Goal: Task Accomplishment & Management: Use online tool/utility

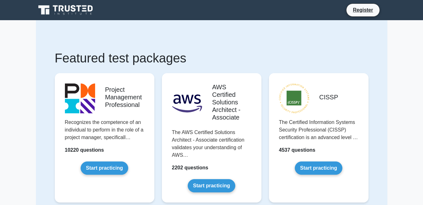
click at [115, 167] on link "Start practicing" at bounding box center [105, 167] width 48 height 13
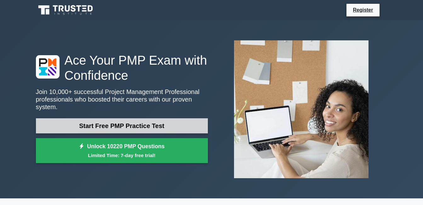
click at [168, 118] on link "Start Free PMP Practice Test" at bounding box center [122, 125] width 172 height 15
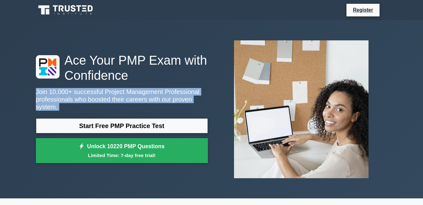
click at [168, 98] on p "Join 10,000+ successful Project Management Professional professionals who boost…" at bounding box center [122, 99] width 172 height 23
